Goal: Task Accomplishment & Management: Manage account settings

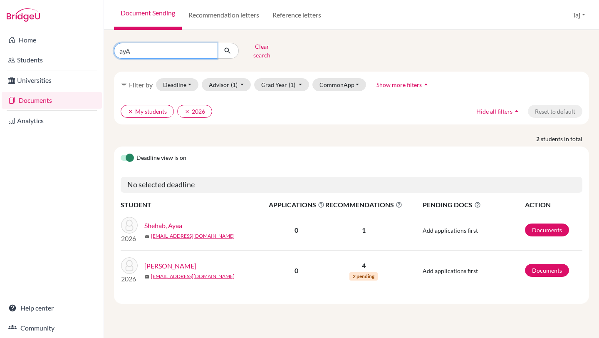
click at [212, 48] on input "ayA" at bounding box center [165, 51] width 103 height 16
click at [208, 47] on input "ayA" at bounding box center [165, 51] width 103 height 16
type input "[PERSON_NAME]"
click button "submit" at bounding box center [228, 51] width 22 height 16
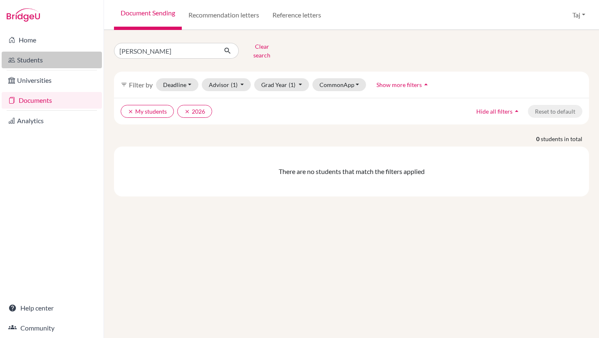
click at [29, 57] on link "Students" at bounding box center [52, 60] width 100 height 17
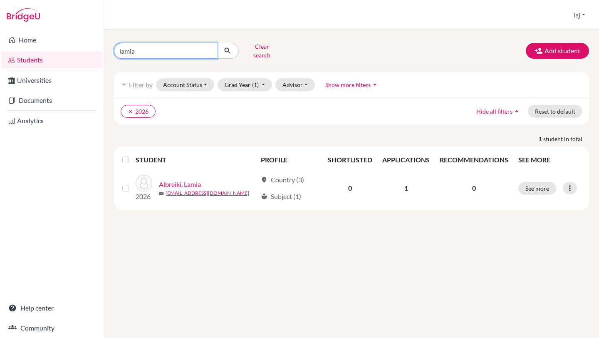
click at [182, 49] on input "lamia" at bounding box center [165, 51] width 103 height 16
click at [181, 49] on input "lamia" at bounding box center [165, 51] width 103 height 16
type input "[PERSON_NAME]"
click button "submit" at bounding box center [228, 51] width 22 height 16
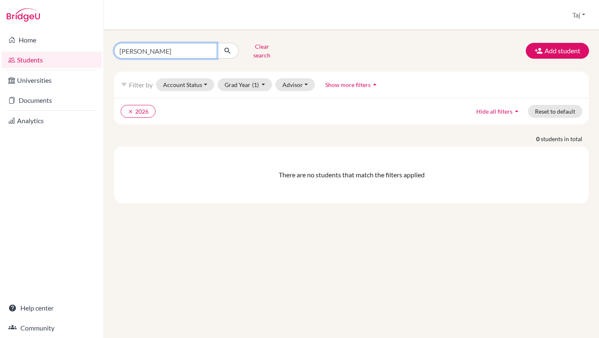
click at [211, 47] on input "[PERSON_NAME]" at bounding box center [165, 51] width 103 height 16
click at [207, 47] on input "[PERSON_NAME]" at bounding box center [165, 51] width 103 height 16
type input "april"
click button "submit" at bounding box center [228, 51] width 22 height 16
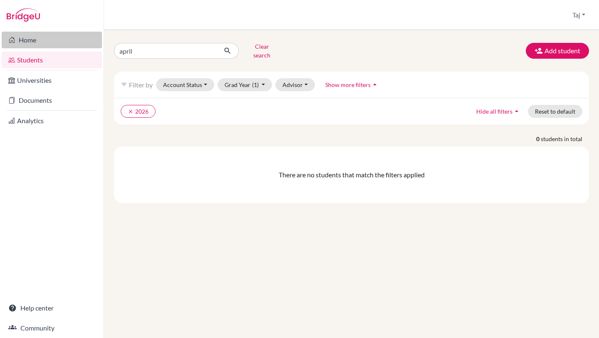
click at [29, 36] on link "Home" at bounding box center [52, 40] width 100 height 17
click at [304, 79] on button "Advisor" at bounding box center [294, 84] width 39 height 13
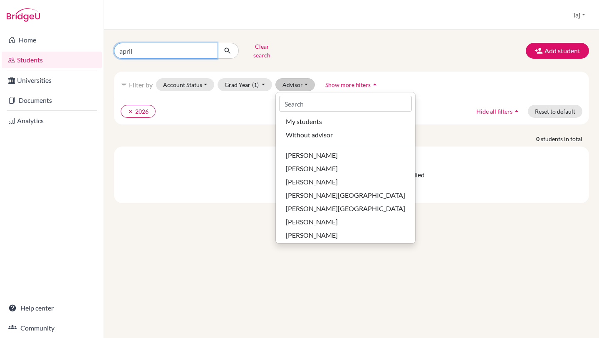
click at [209, 49] on input "april" at bounding box center [165, 51] width 103 height 16
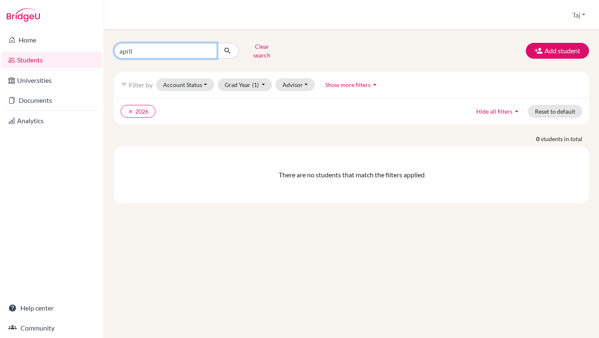
type input "april"
click button "submit" at bounding box center [228, 51] width 22 height 16
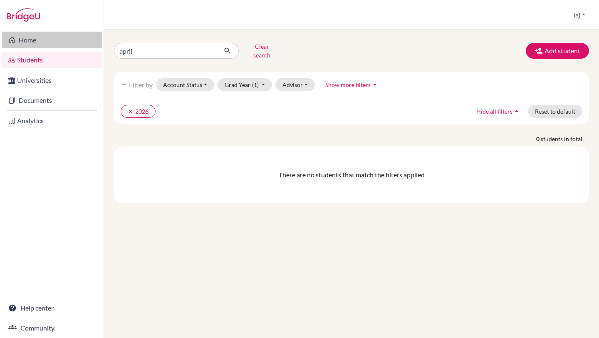
click at [30, 37] on link "Home" at bounding box center [52, 40] width 100 height 17
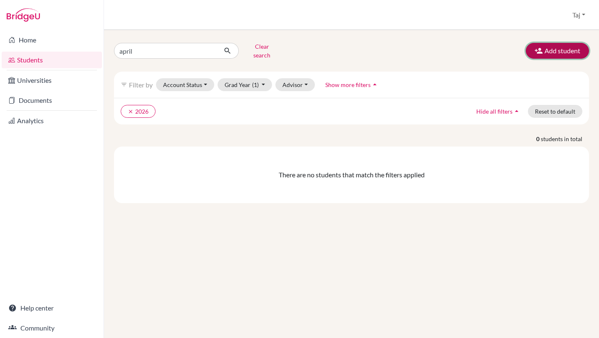
click at [546, 49] on button "Add student" at bounding box center [557, 51] width 63 height 16
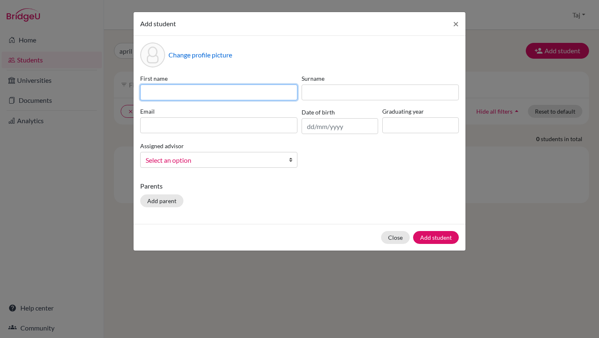
click at [217, 90] on input at bounding box center [218, 92] width 157 height 16
type input "April"
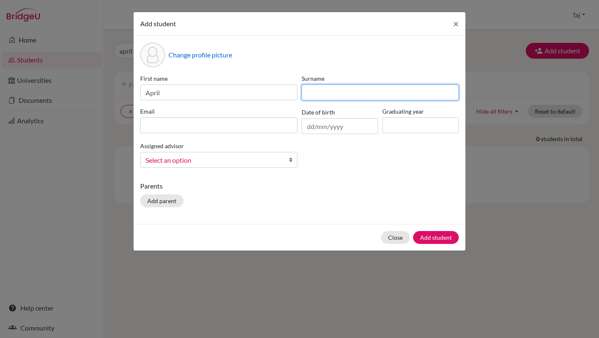
click at [326, 96] on input at bounding box center [379, 92] width 157 height 16
type input "Pham"
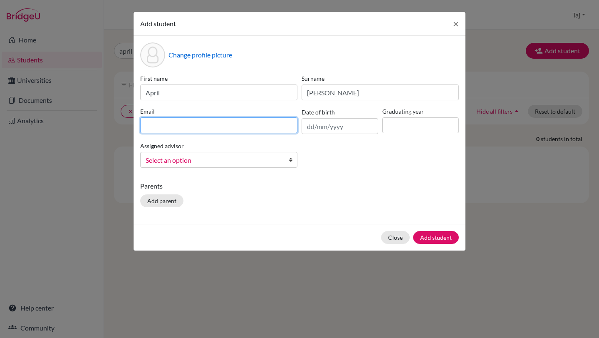
click at [269, 129] on input at bounding box center [218, 125] width 157 height 16
type input "a"
type input "16885@aisa.sch.ae"
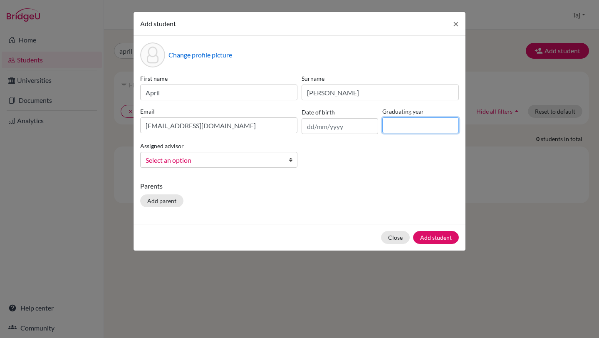
click at [409, 124] on input at bounding box center [420, 125] width 77 height 16
type input "2026"
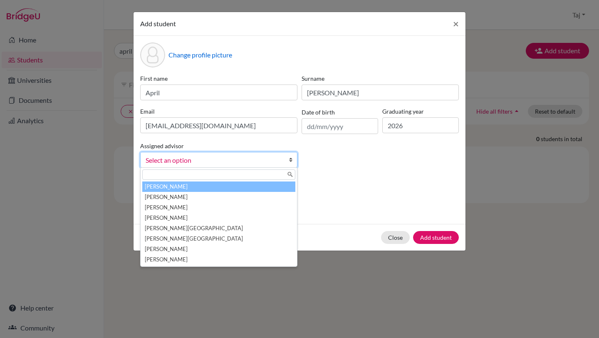
click at [269, 160] on span "Select an option" at bounding box center [214, 160] width 136 height 11
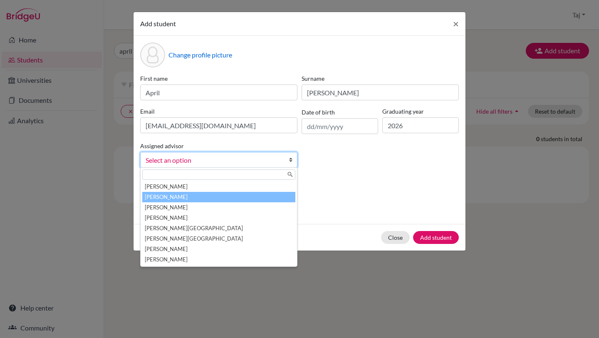
click at [207, 197] on li "[PERSON_NAME]" at bounding box center [218, 197] width 153 height 10
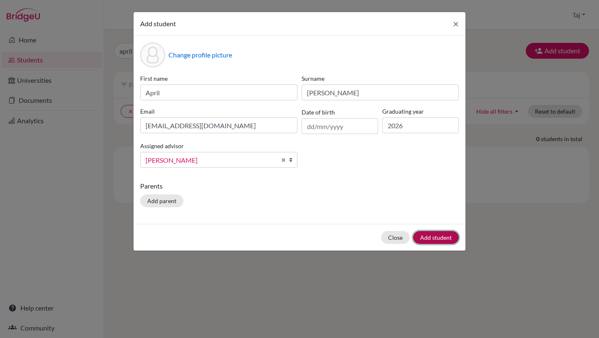
click at [443, 236] on button "Add student" at bounding box center [436, 237] width 46 height 13
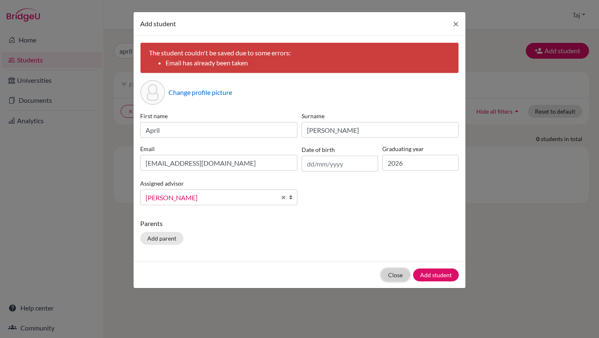
click at [399, 274] on button "Close" at bounding box center [395, 274] width 29 height 13
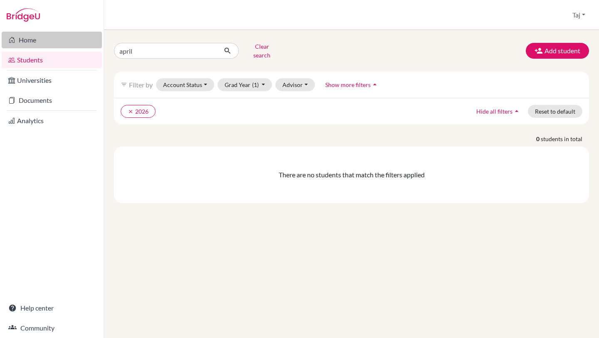
click at [33, 44] on link "Home" at bounding box center [52, 40] width 100 height 17
click at [131, 109] on icon "clear" at bounding box center [131, 112] width 6 height 6
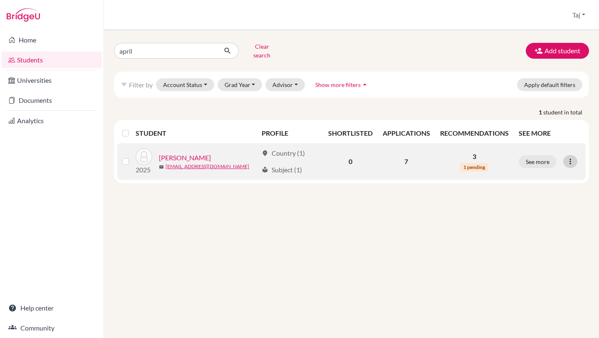
click at [571, 157] on icon at bounding box center [570, 161] width 8 height 8
click at [536, 172] on button "Edit student" at bounding box center [534, 178] width 66 height 13
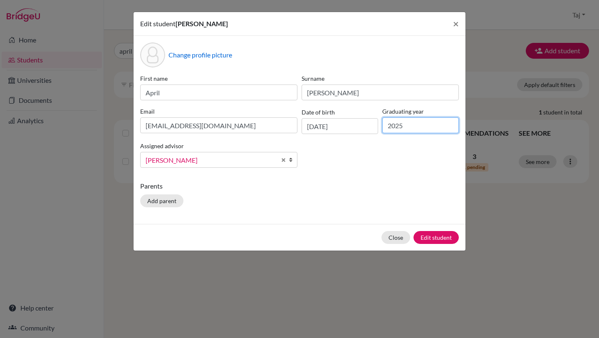
click at [412, 124] on input "2025" at bounding box center [420, 125] width 77 height 16
type input "2026"
click at [438, 238] on button "Edit student" at bounding box center [435, 237] width 45 height 13
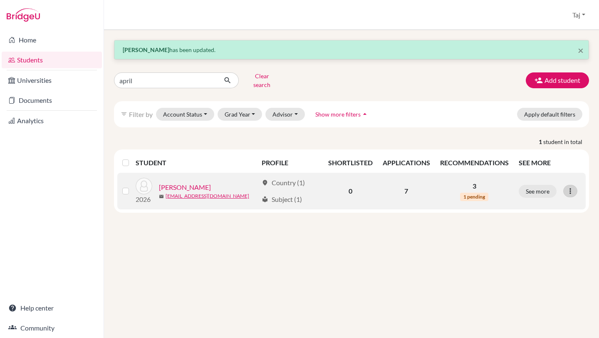
click at [567, 187] on icon at bounding box center [570, 191] width 8 height 8
click at [544, 202] on button "Edit student" at bounding box center [534, 208] width 66 height 13
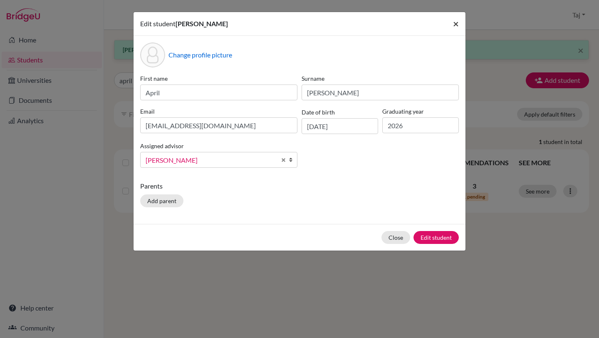
click at [454, 27] on span "×" at bounding box center [456, 23] width 6 height 12
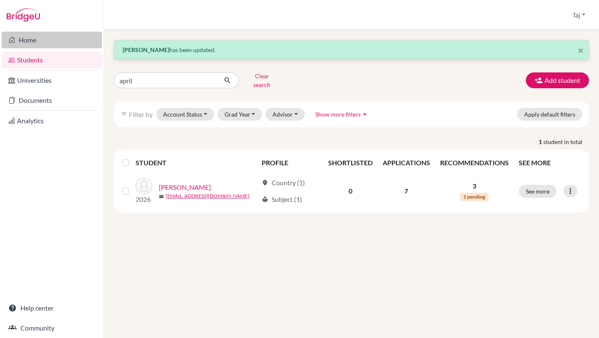
click at [56, 40] on link "Home" at bounding box center [52, 40] width 100 height 17
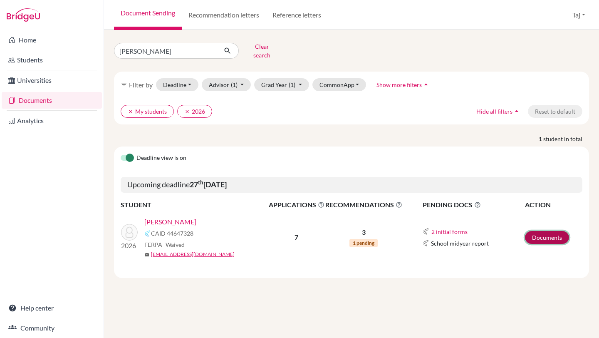
click at [536, 233] on link "Documents" at bounding box center [547, 237] width 44 height 13
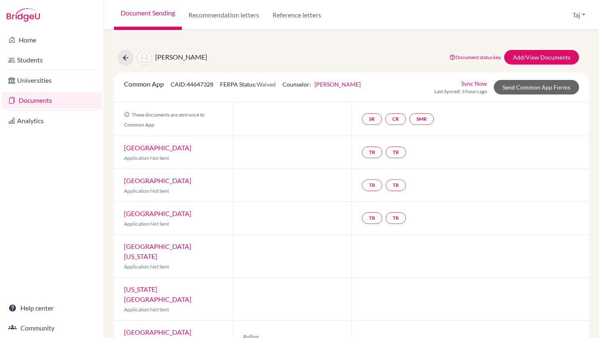
click at [473, 82] on link "Sync Now" at bounding box center [474, 83] width 26 height 9
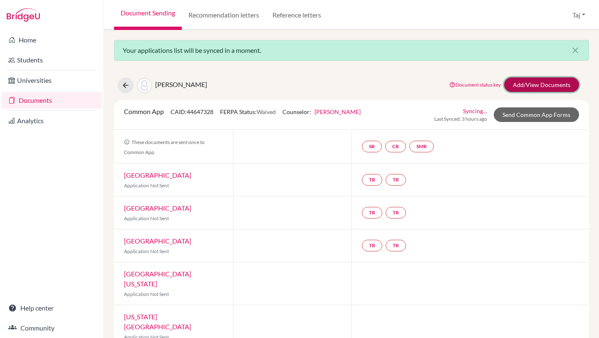
click at [529, 87] on link "Add/View Documents" at bounding box center [541, 84] width 75 height 15
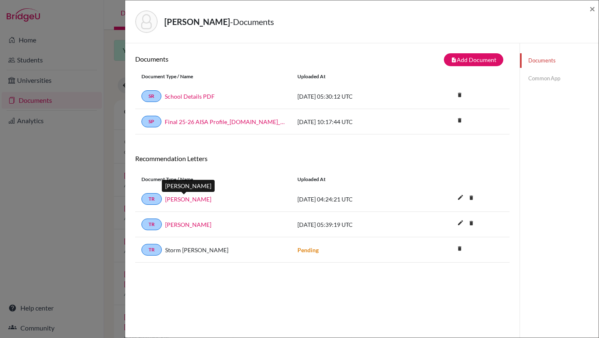
click at [182, 200] on link "[PERSON_NAME]" at bounding box center [188, 199] width 46 height 9
click at [195, 225] on link "[PERSON_NAME]" at bounding box center [188, 224] width 46 height 9
click at [542, 84] on link "Common App" at bounding box center [559, 78] width 79 height 15
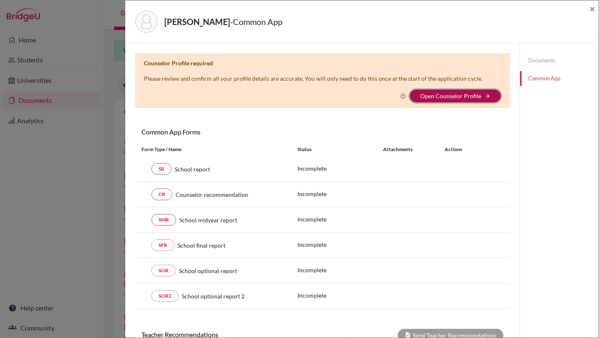
click at [471, 101] on button "Open Counselor Profile arrow_forward" at bounding box center [455, 95] width 91 height 13
click at [528, 57] on link "Documents" at bounding box center [559, 60] width 79 height 15
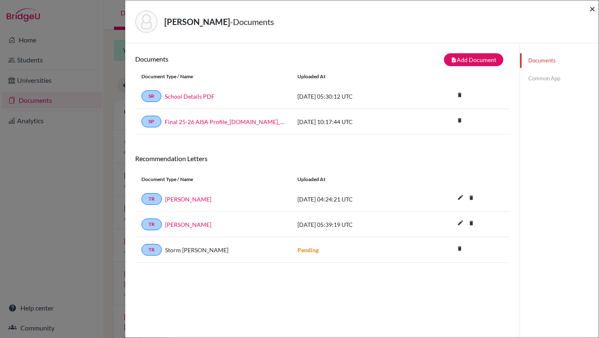
click at [590, 6] on span "×" at bounding box center [592, 8] width 6 height 12
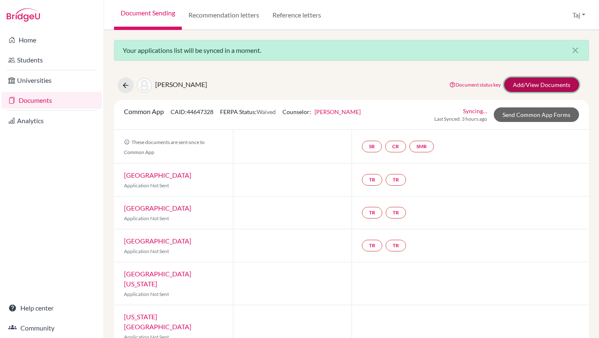
click at [526, 89] on link "Add/View Documents" at bounding box center [541, 84] width 75 height 15
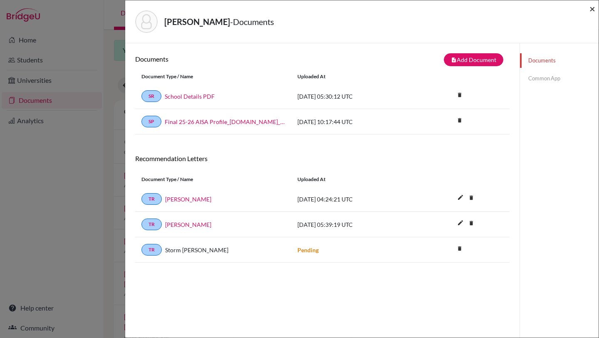
click at [591, 10] on span "×" at bounding box center [592, 8] width 6 height 12
